Goal: Information Seeking & Learning: Learn about a topic

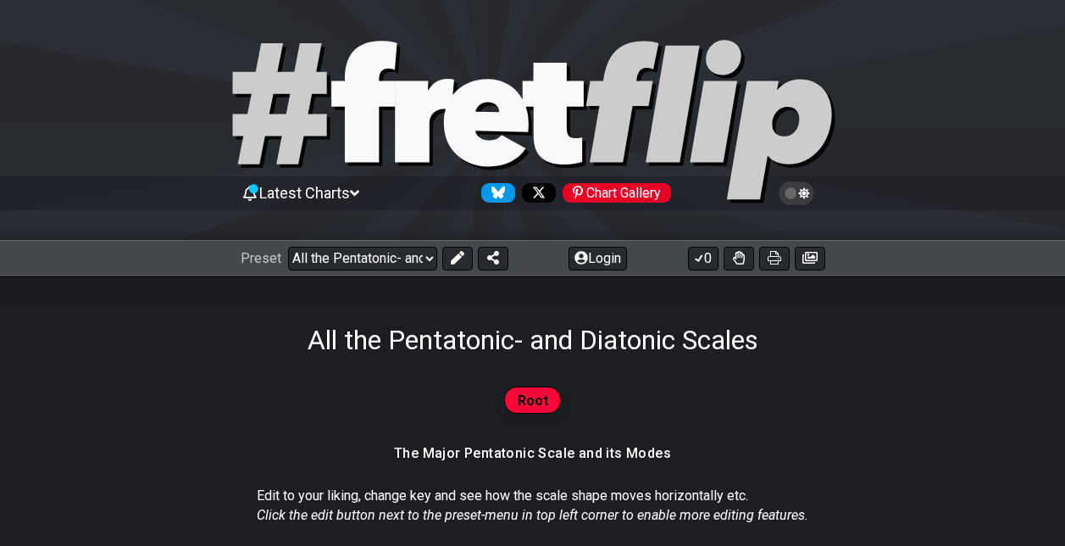
select select "/023927597434"
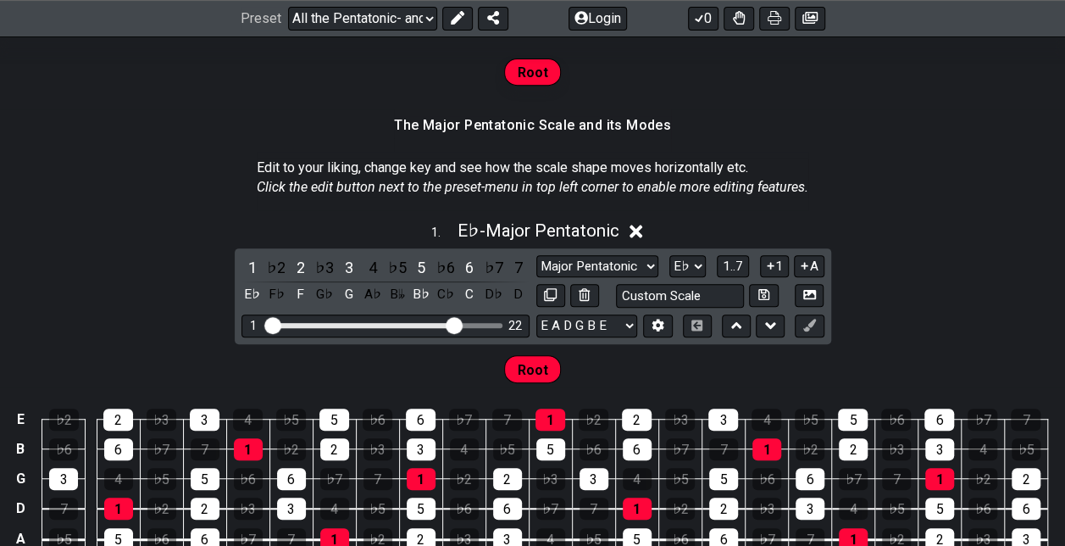
scroll to position [324, 0]
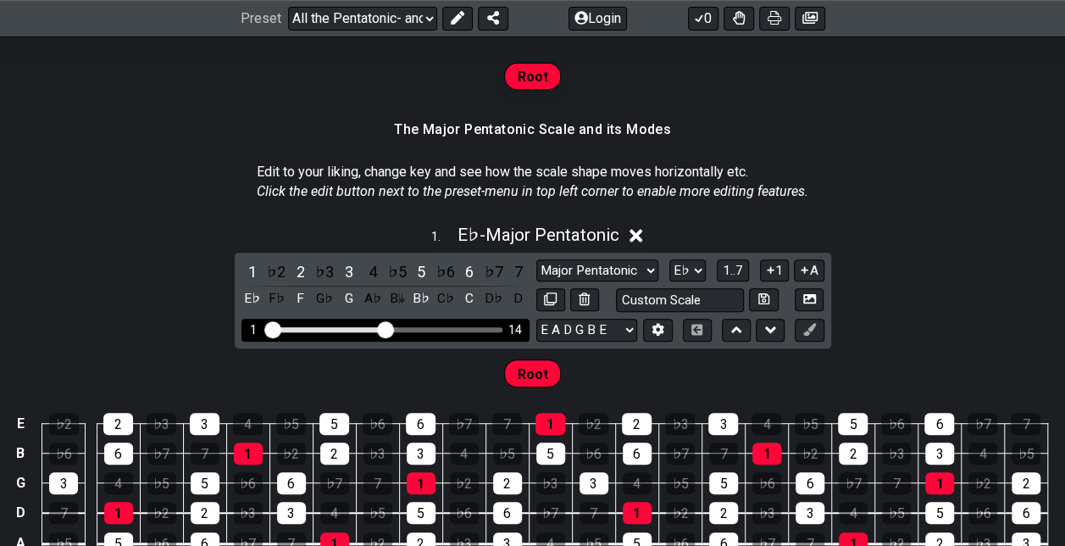
drag, startPoint x: 456, startPoint y: 326, endPoint x: 385, endPoint y: 330, distance: 71.3
click at [385, 328] on input "Visible fret range" at bounding box center [385, 328] width 241 height 0
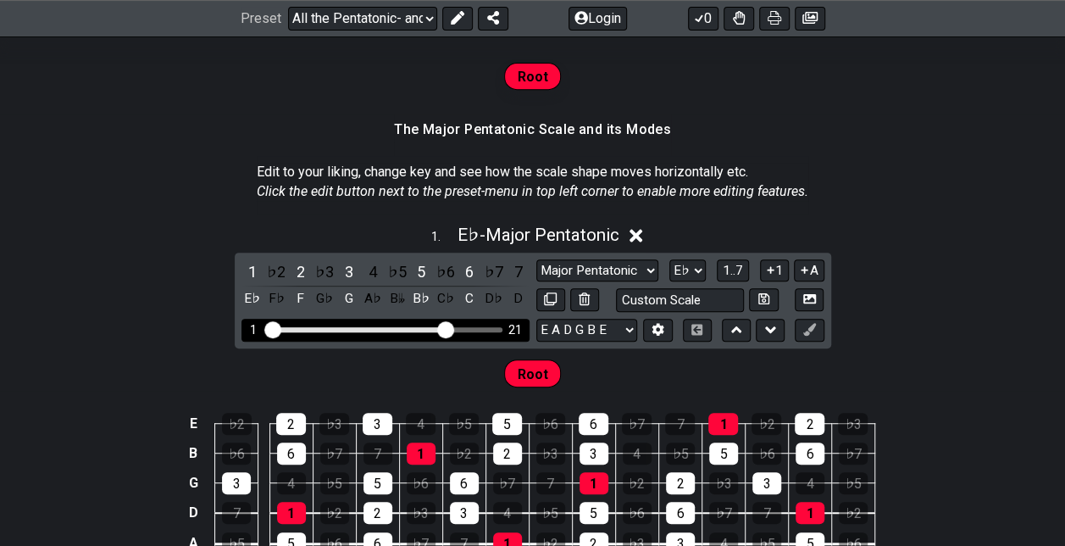
drag, startPoint x: 387, startPoint y: 325, endPoint x: 449, endPoint y: 327, distance: 62.7
click at [449, 328] on input "Visible fret range" at bounding box center [385, 328] width 241 height 0
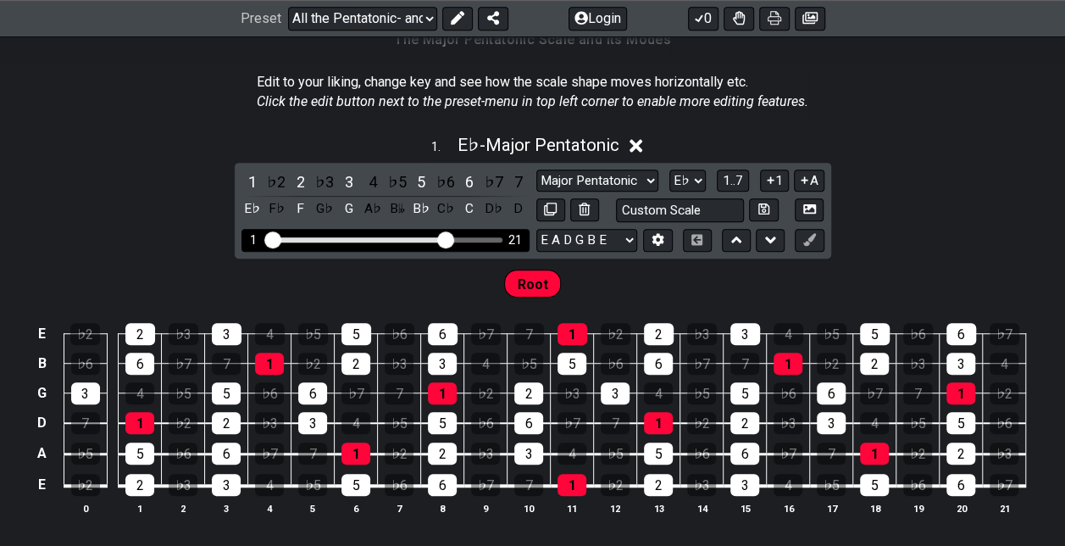
scroll to position [417, 0]
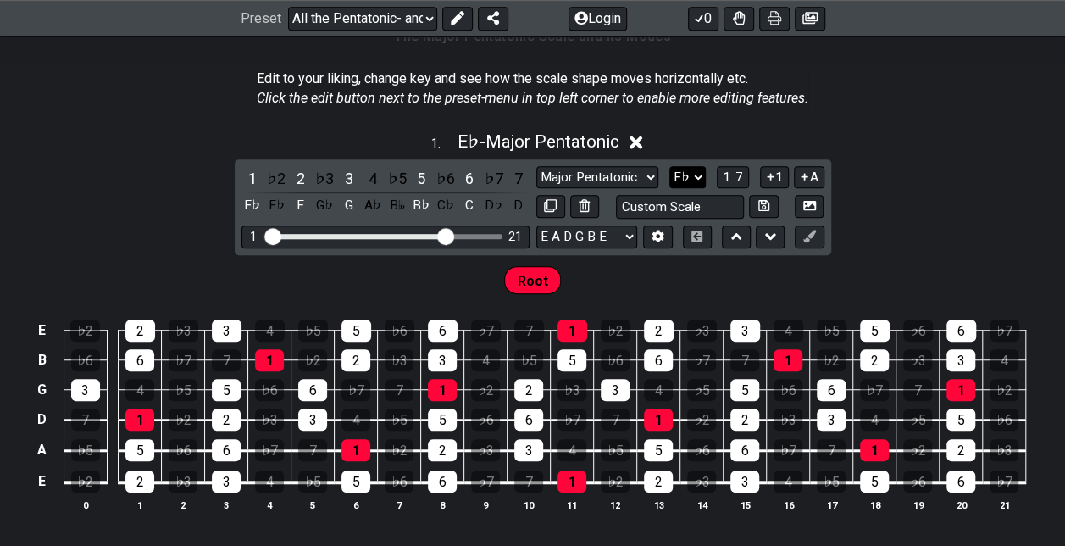
click at [687, 173] on select "A♭ A A♯ B♭ B C C♯ D♭ D D♯ E♭ E F F♯ G♭ G G♯" at bounding box center [688, 177] width 36 height 23
select select "Ab"
click at [670, 166] on select "A♭ A A♯ B♭ B C C♯ D♭ D D♯ E♭ E F F♯ G♭ G G♯" at bounding box center [688, 177] width 36 height 23
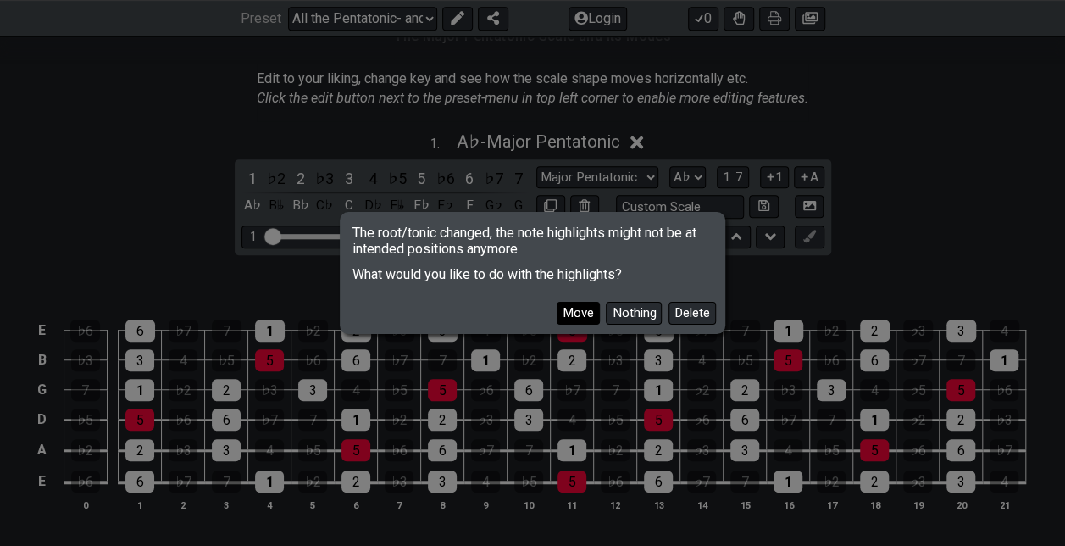
click at [586, 320] on button "Move" at bounding box center [578, 313] width 43 height 23
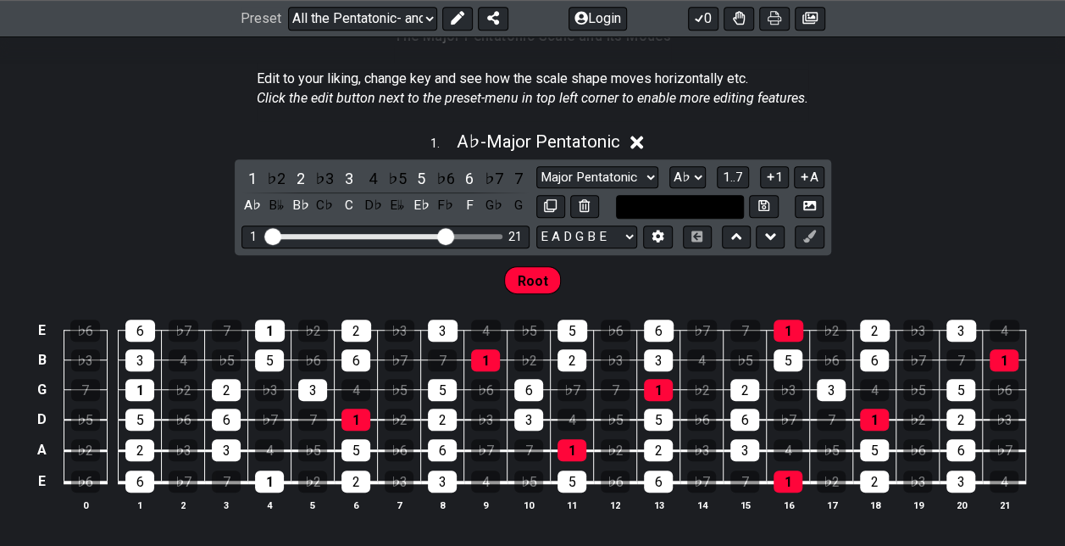
click at [712, 200] on input "text" at bounding box center [680, 206] width 129 height 23
type input "Custom Scale"
click at [587, 171] on select "Major Pentatonic Root Minor Pentatonic Major Pentatonic Minor Blues Major Blues…" at bounding box center [598, 177] width 122 height 23
select select "Dorian"
click at [537, 166] on select "Major Pentatonic Root Minor Pentatonic Major Pentatonic Minor Blues Major Blues…" at bounding box center [598, 177] width 122 height 23
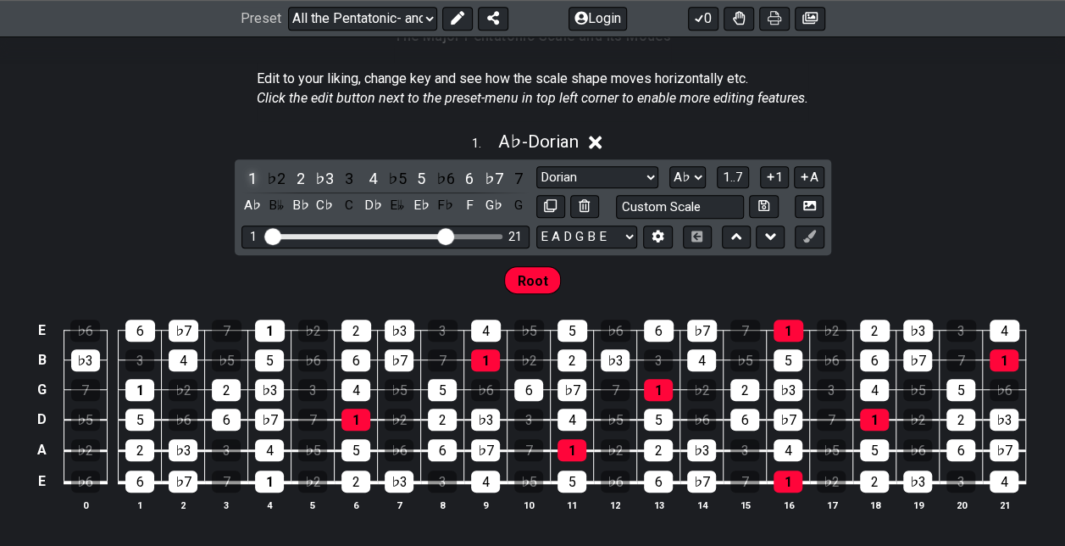
click at [254, 178] on div "1" at bounding box center [253, 178] width 22 height 23
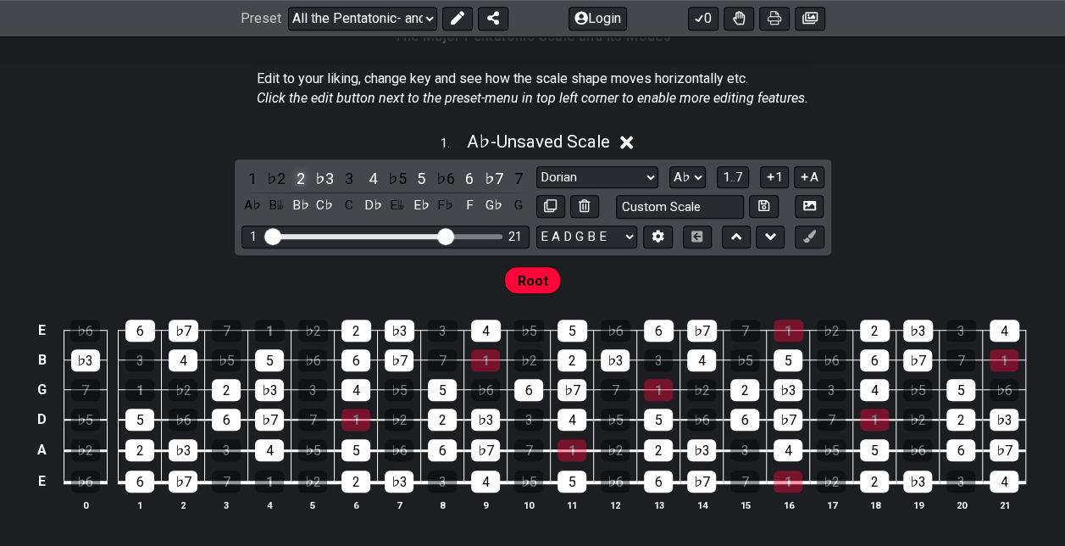
click at [298, 174] on div "2" at bounding box center [301, 178] width 22 height 23
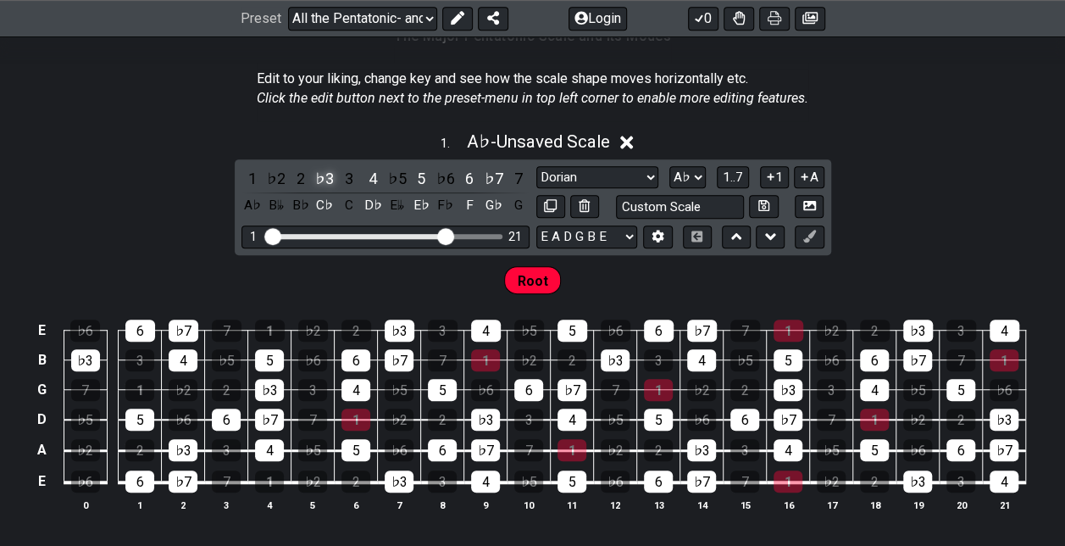
click at [324, 178] on div "♭3" at bounding box center [325, 178] width 22 height 23
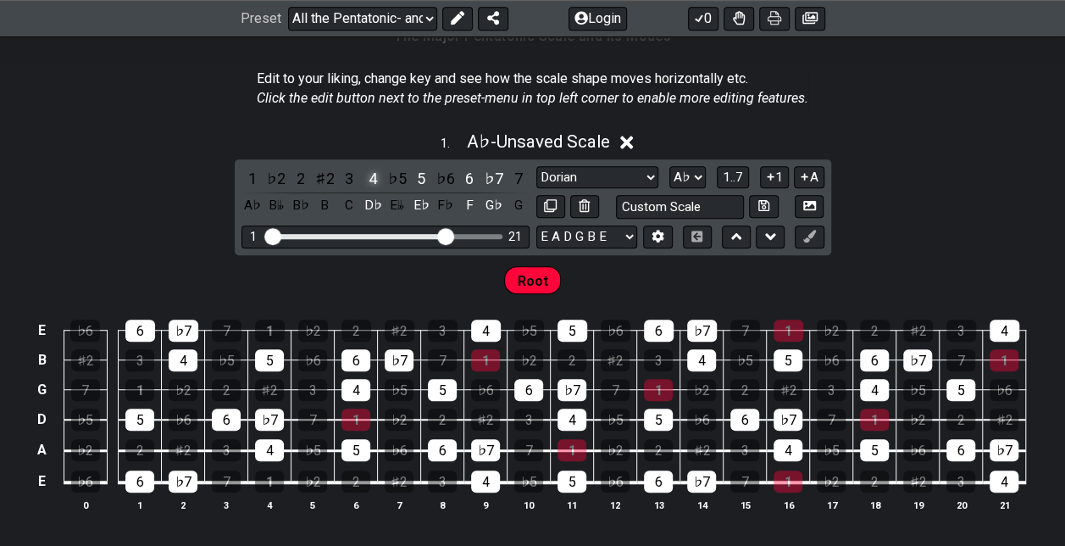
click at [370, 178] on div "4" at bounding box center [373, 178] width 22 height 23
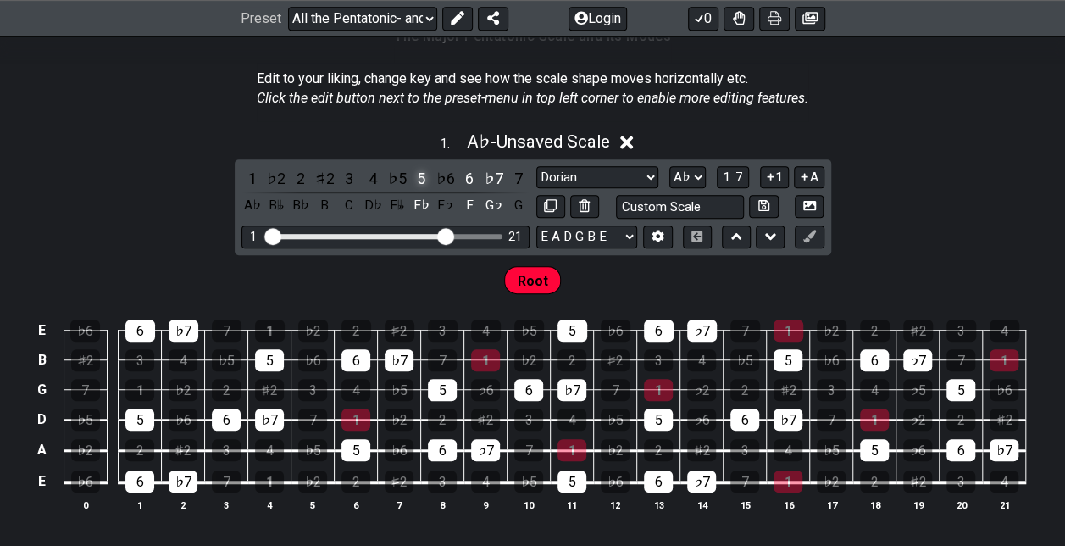
click at [419, 183] on div "5" at bounding box center [421, 178] width 22 height 23
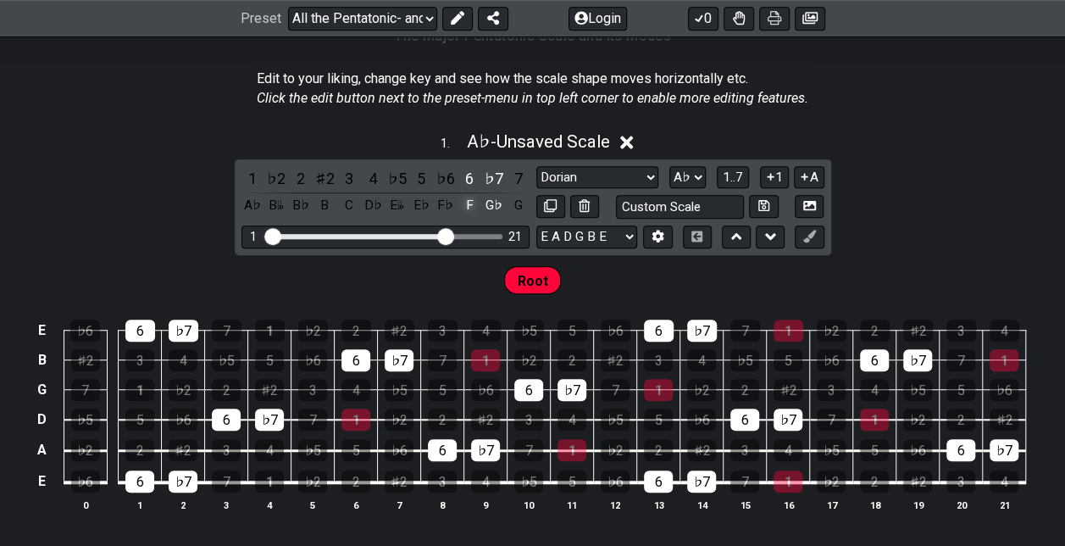
click at [473, 200] on div "F" at bounding box center [470, 205] width 22 height 23
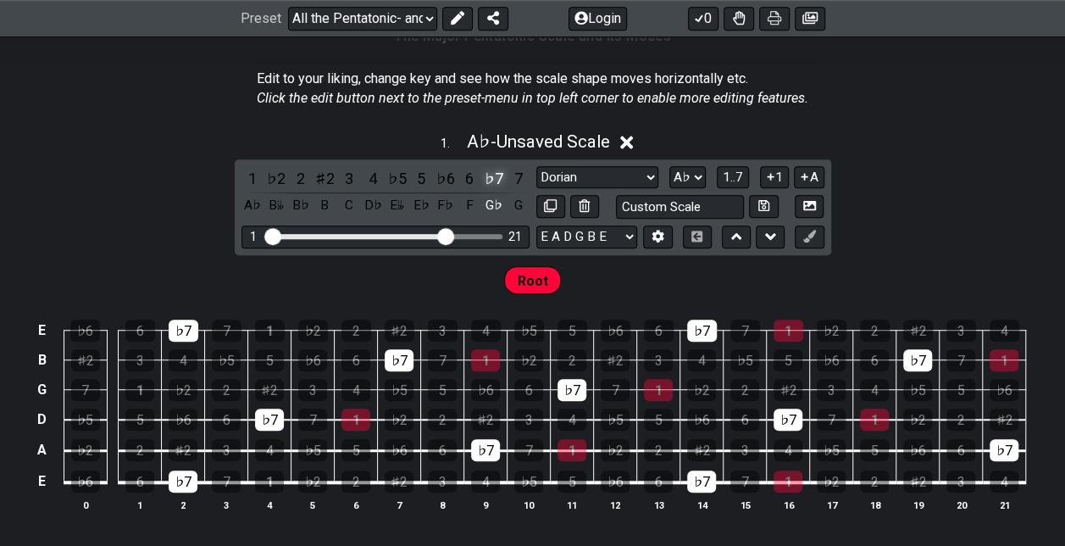
click at [500, 171] on div "♭7" at bounding box center [494, 178] width 22 height 23
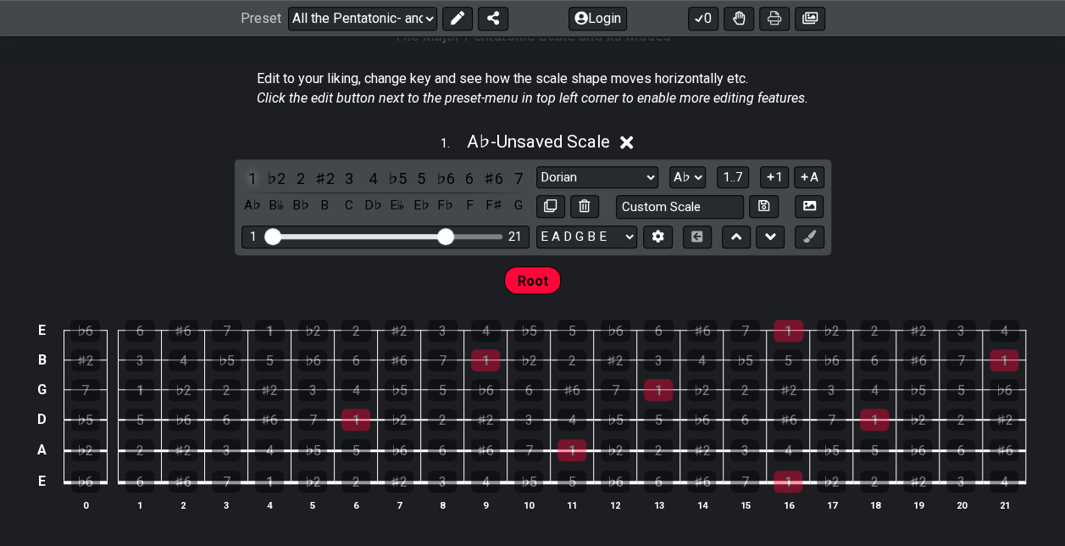
click at [256, 170] on div "1" at bounding box center [253, 178] width 22 height 23
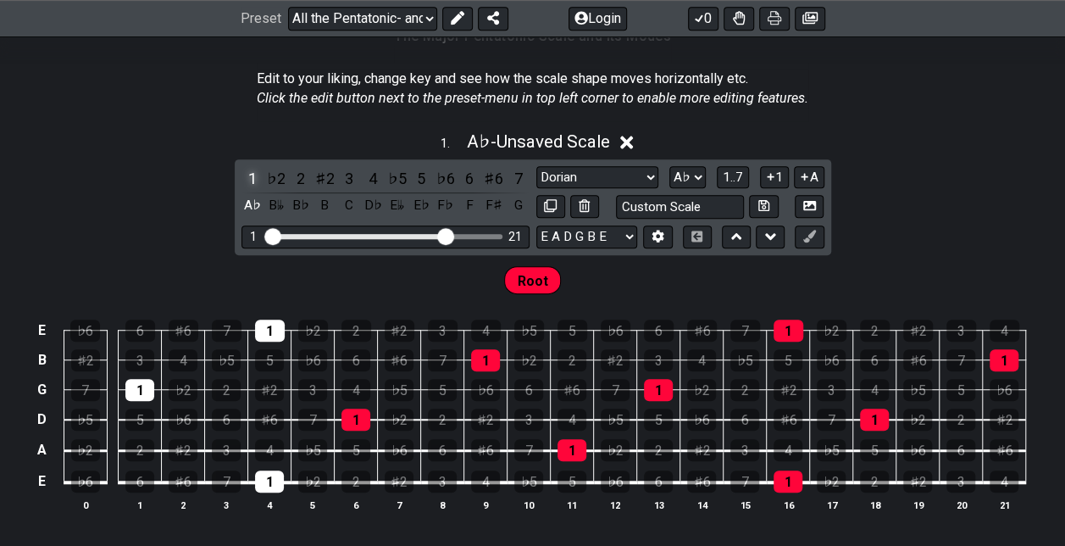
click at [256, 170] on div "1" at bounding box center [253, 178] width 22 height 23
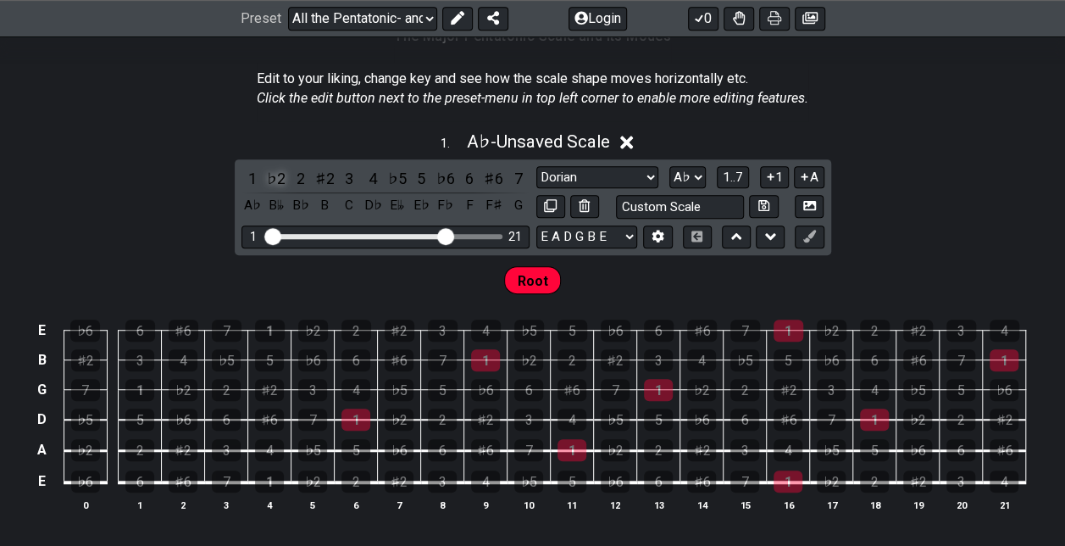
click at [274, 175] on div "♭2" at bounding box center [276, 178] width 22 height 23
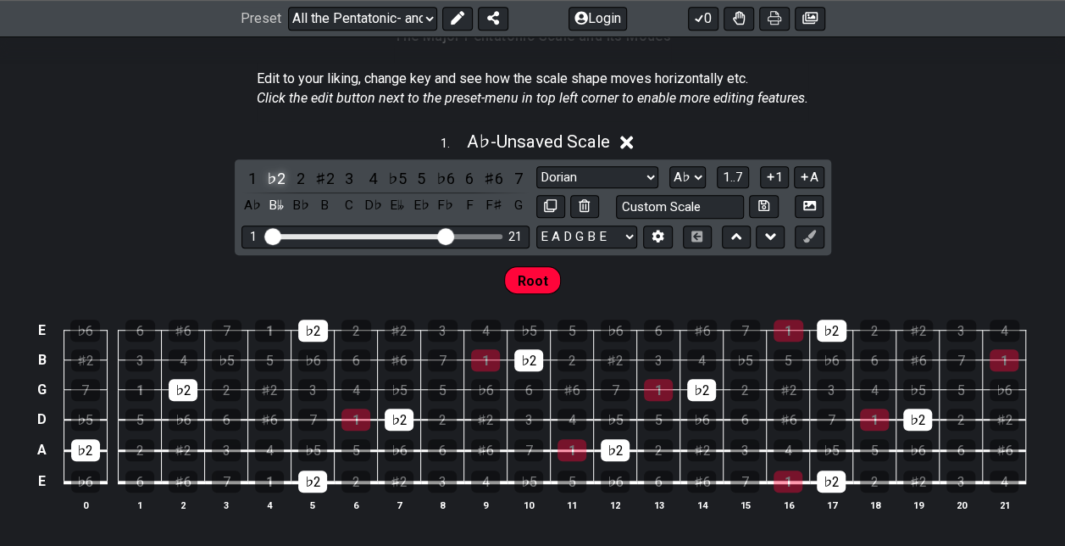
click at [274, 175] on div "♭2" at bounding box center [276, 178] width 22 height 23
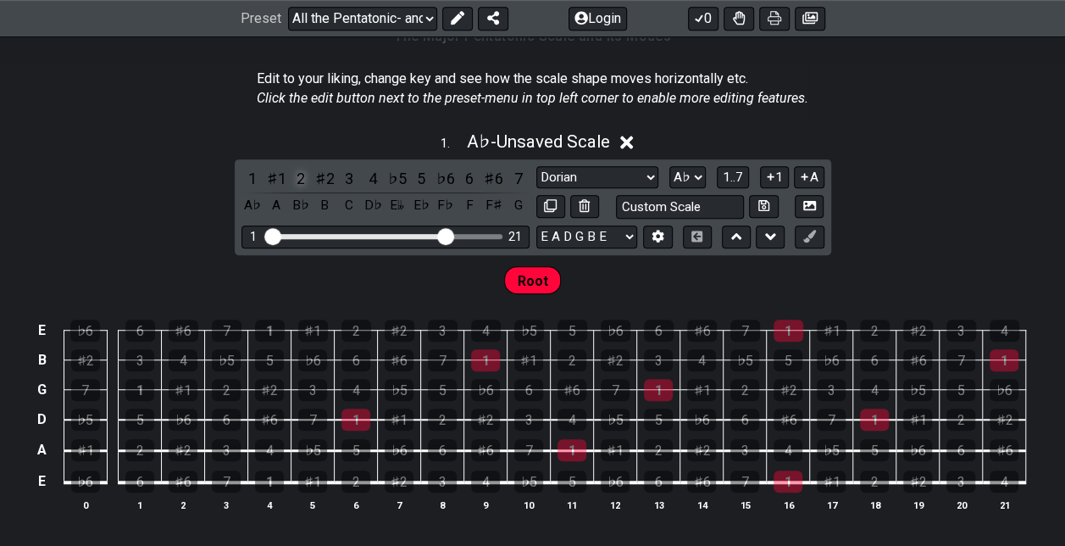
click at [299, 180] on div "2" at bounding box center [301, 178] width 22 height 23
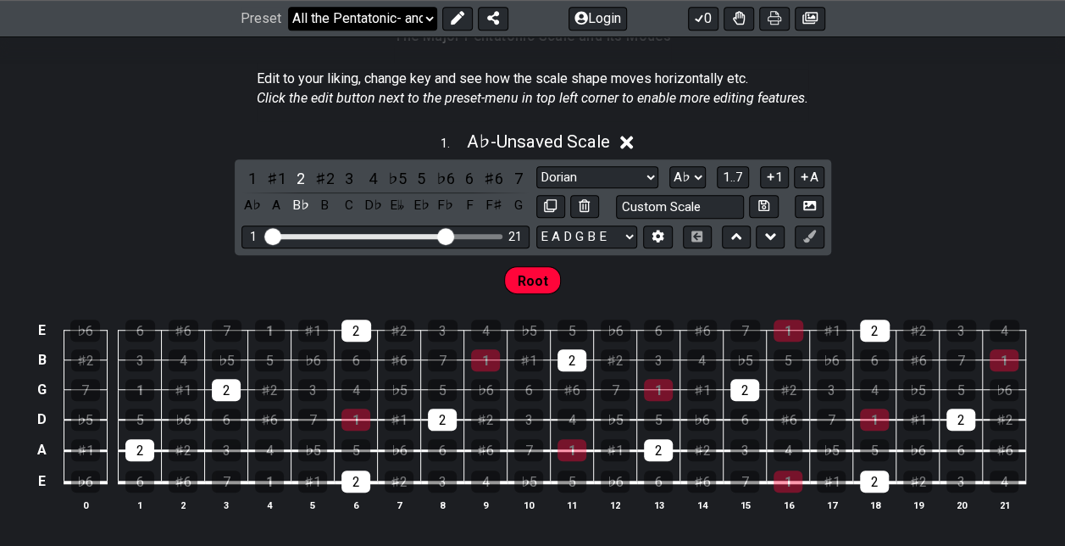
click at [388, 21] on select "Welcome to #fretflip! All the Pentatonic- and Diatonic Scales Custom Preset Min…" at bounding box center [362, 19] width 149 height 24
click at [288, 7] on select "Welcome to #fretflip! All the Pentatonic- and Diatonic Scales Custom Preset Min…" at bounding box center [362, 19] width 149 height 24
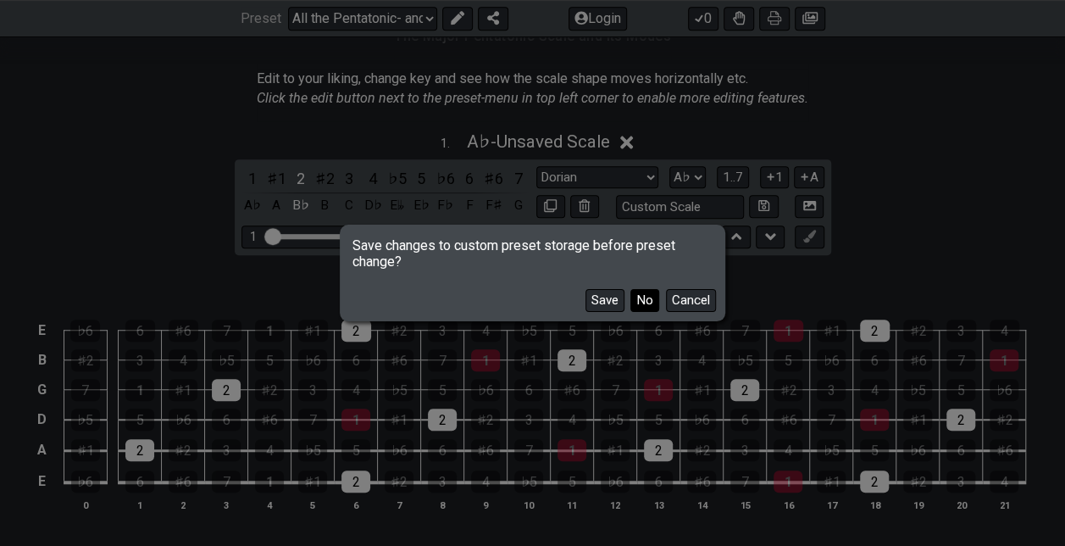
click at [634, 305] on button "No" at bounding box center [645, 300] width 29 height 23
select select "/welcome"
select select "C"
select select "Minor Pentatonic"
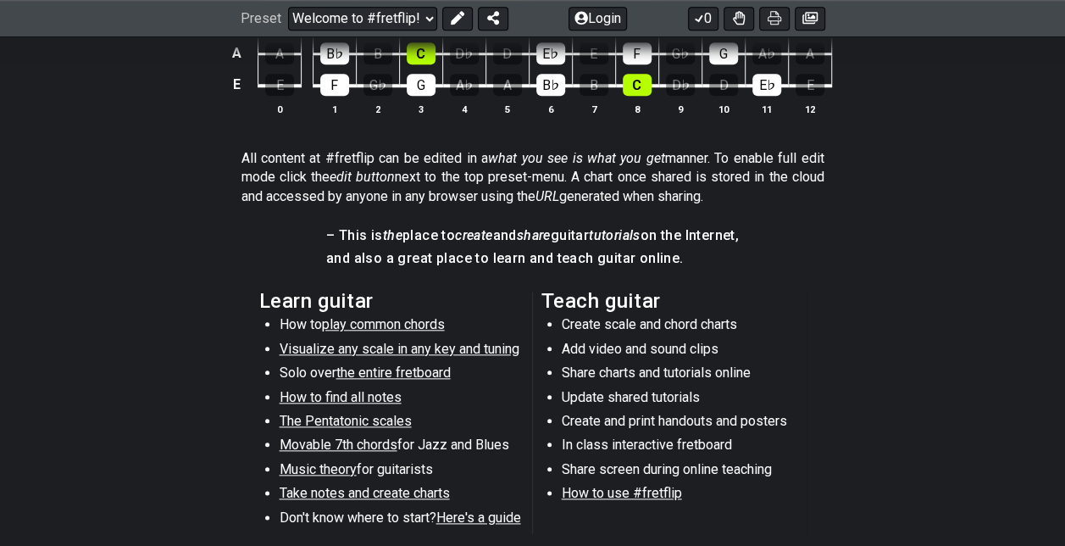
scroll to position [710, 0]
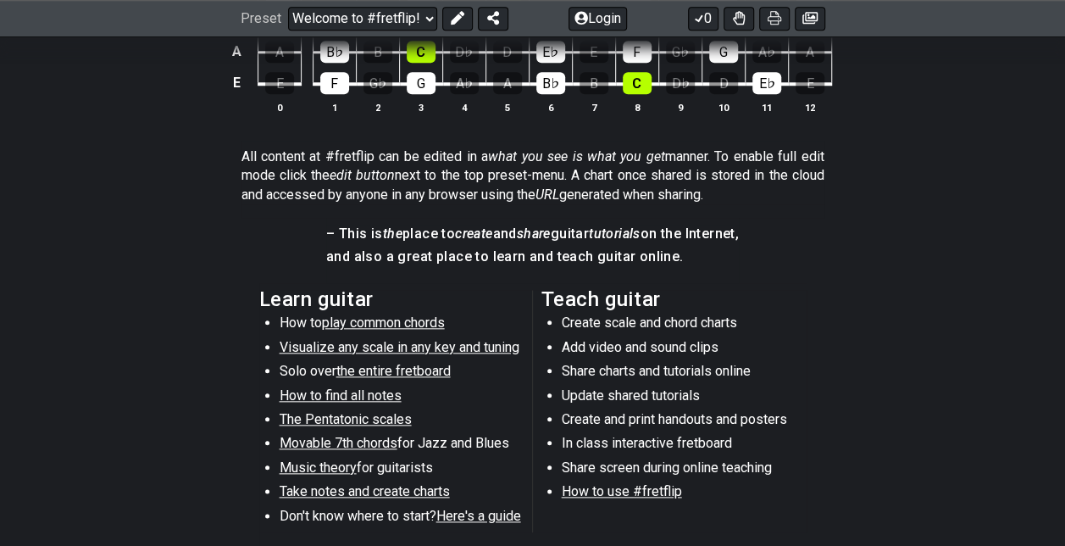
drag, startPoint x: 387, startPoint y: 370, endPoint x: 317, endPoint y: 366, distance: 70.4
click at [317, 366] on li "Solo over the entire fretboard" at bounding box center [401, 374] width 242 height 24
click at [346, 366] on span "the entire fretboard" at bounding box center [394, 371] width 114 height 16
select select "/how-to-solo"
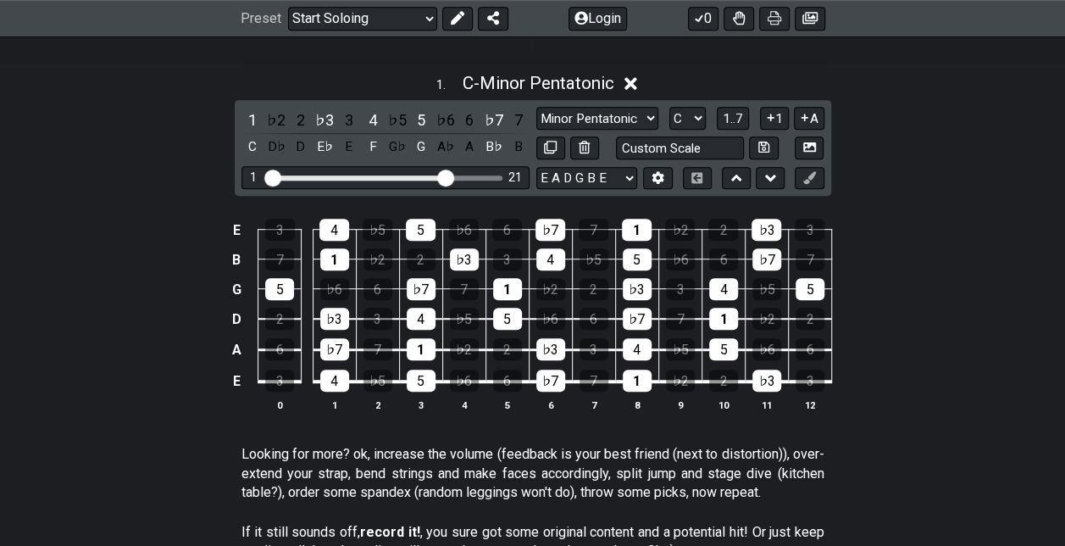
scroll to position [440, 0]
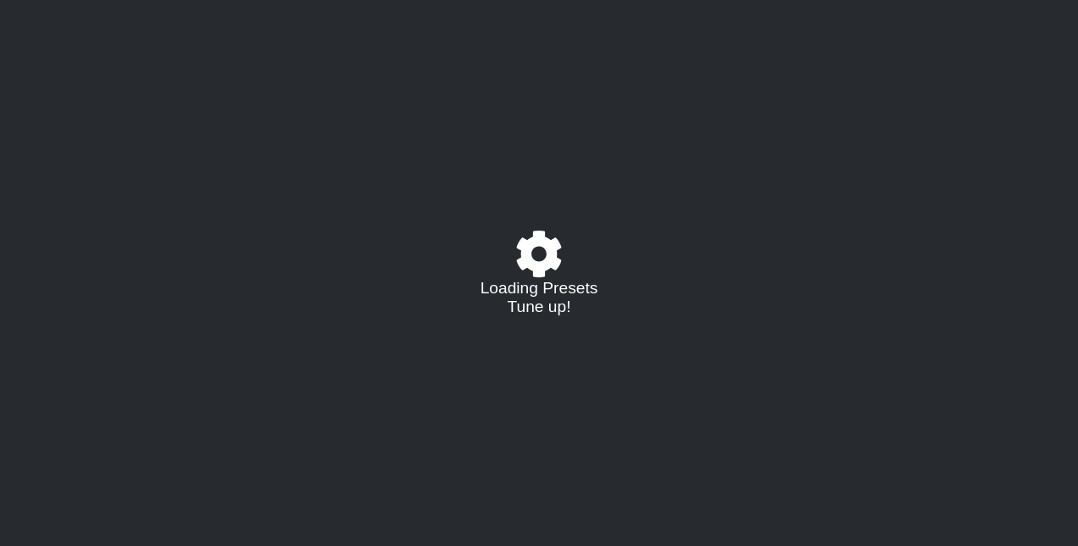
select select "/02254235231"
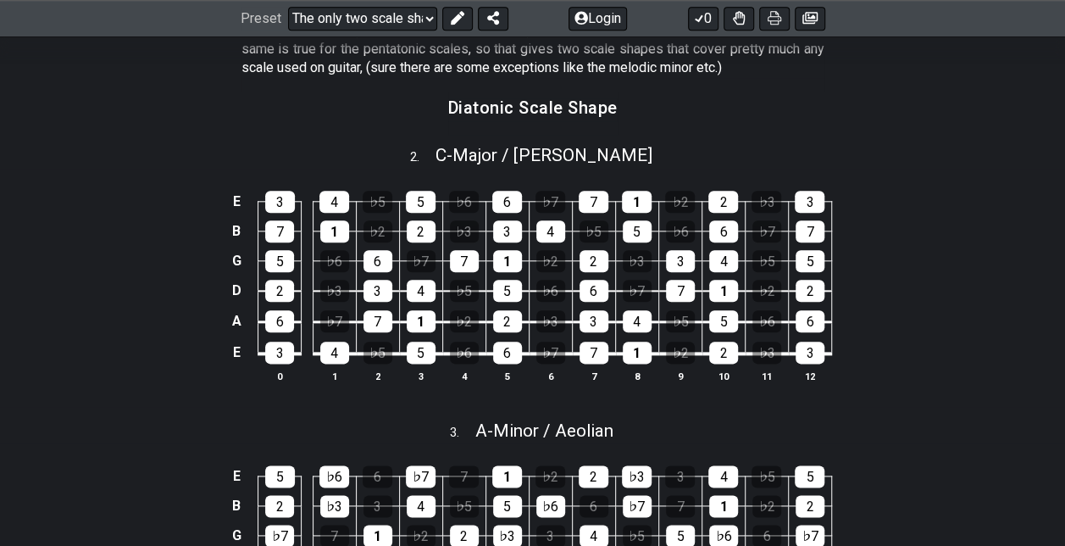
scroll to position [851, 0]
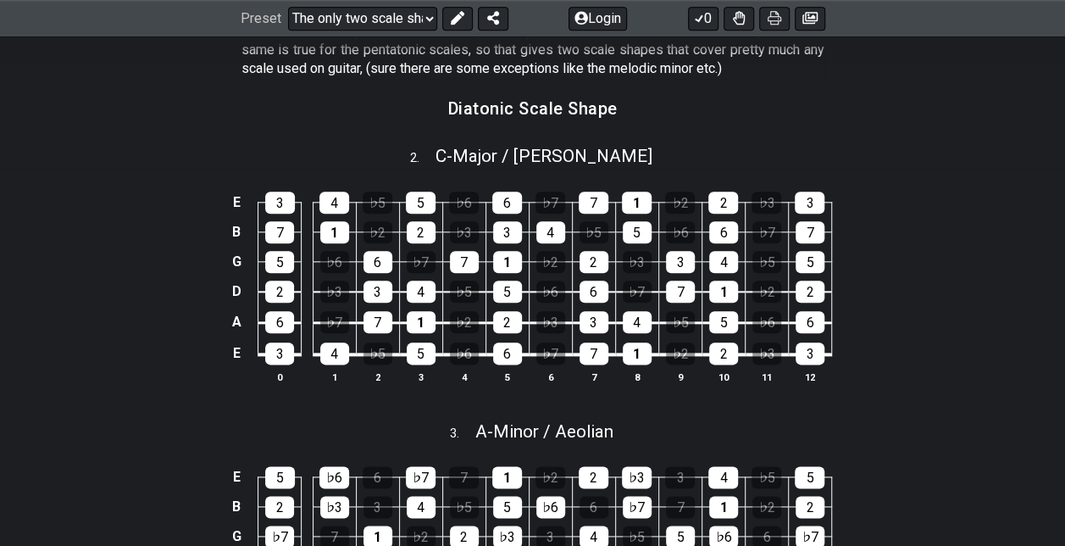
click at [980, 272] on div "E 3 4 ♭5 5 ♭6 6 ♭7 7 1 ♭2 2 ♭3 3 B 7 1 ♭2 2 ♭3 3 4 ♭5 5 ♭6 6 ♭7 7 G 5 ♭6 6 ♭7 7…" at bounding box center [532, 289] width 1065 height 238
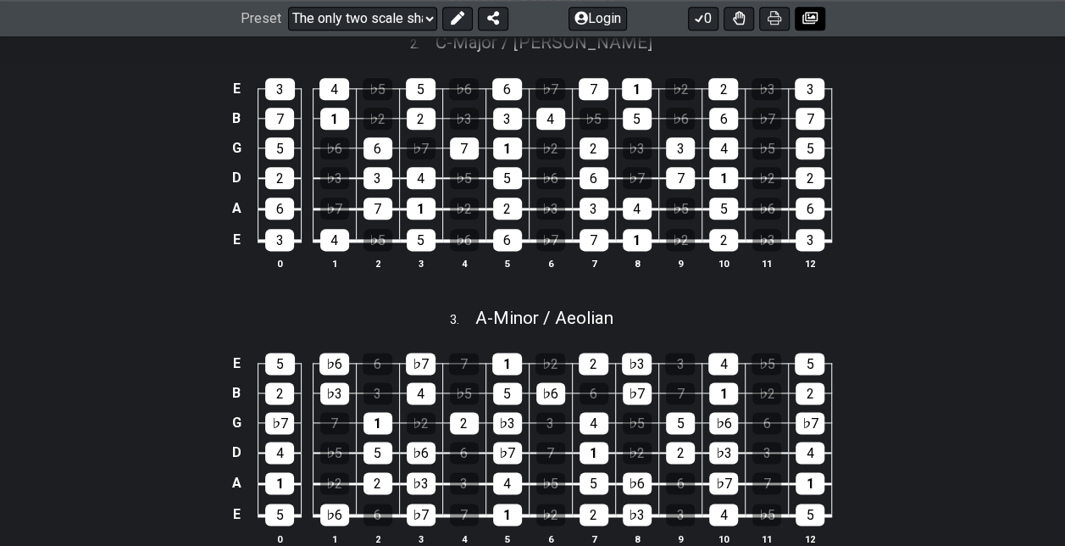
scroll to position [971, 0]
